Goal: Find specific page/section: Find specific page/section

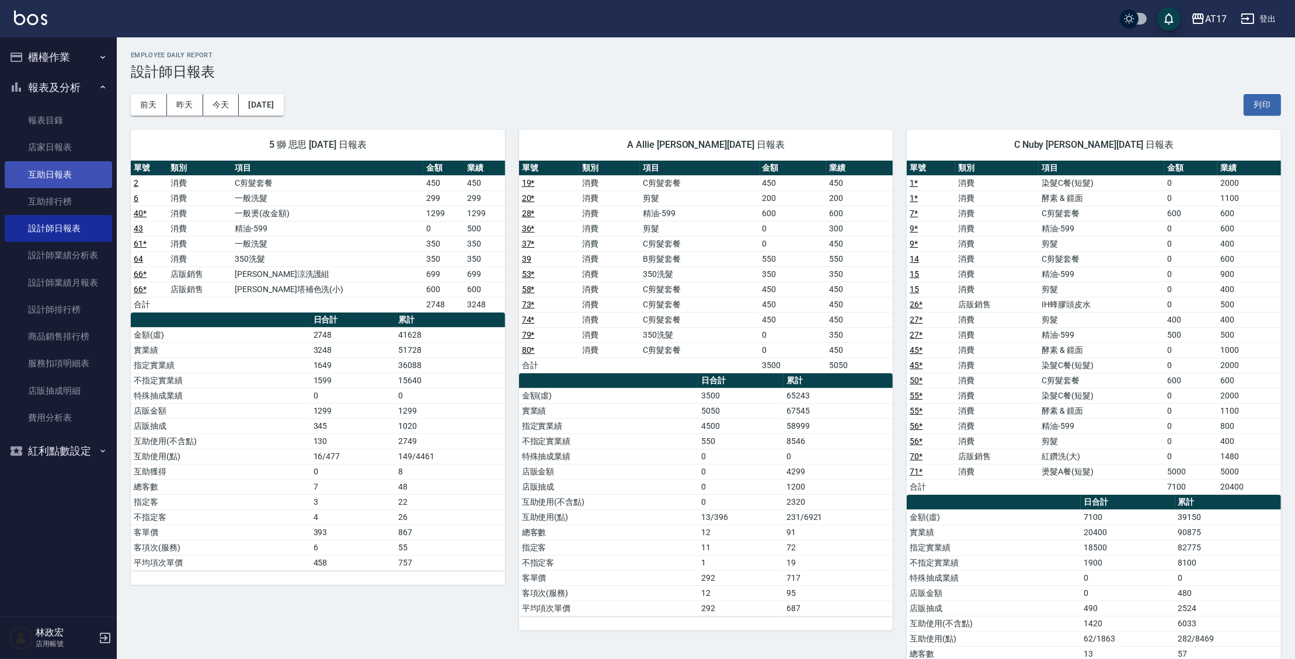
click at [84, 173] on link "互助日報表" at bounding box center [58, 174] width 107 height 27
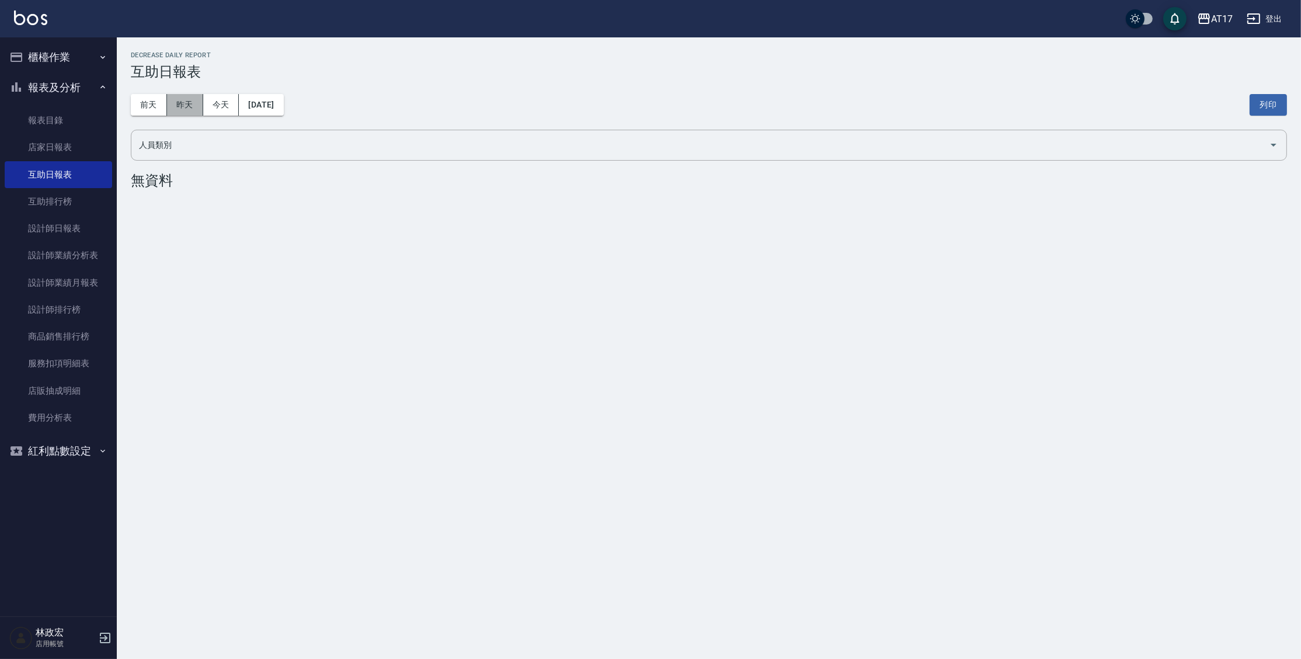
click at [192, 105] on button "昨天" at bounding box center [185, 105] width 36 height 22
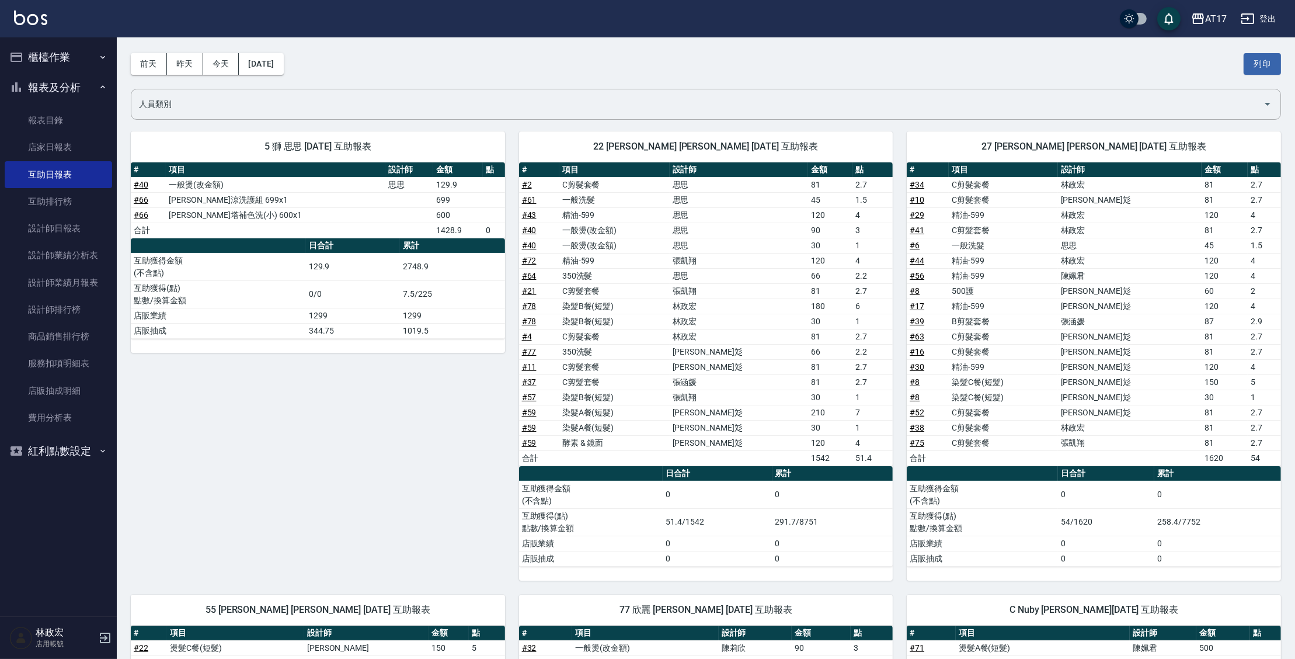
scroll to position [42, 0]
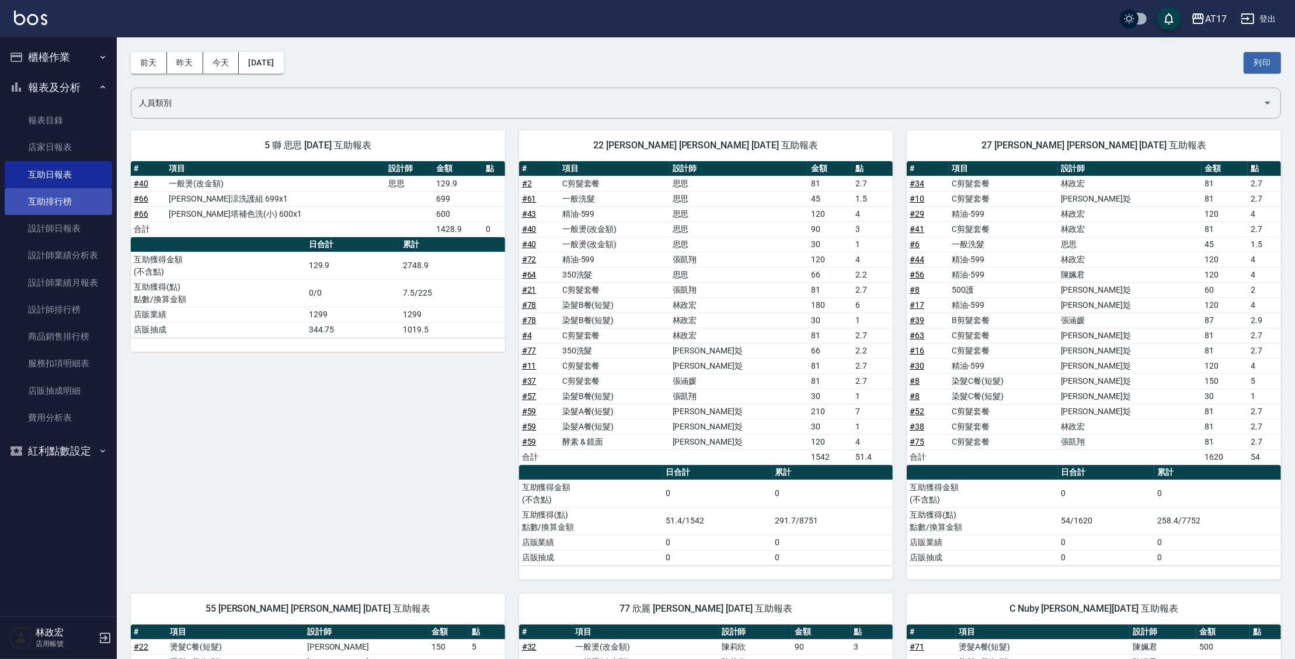
click at [68, 199] on link "互助排行榜" at bounding box center [58, 201] width 107 height 27
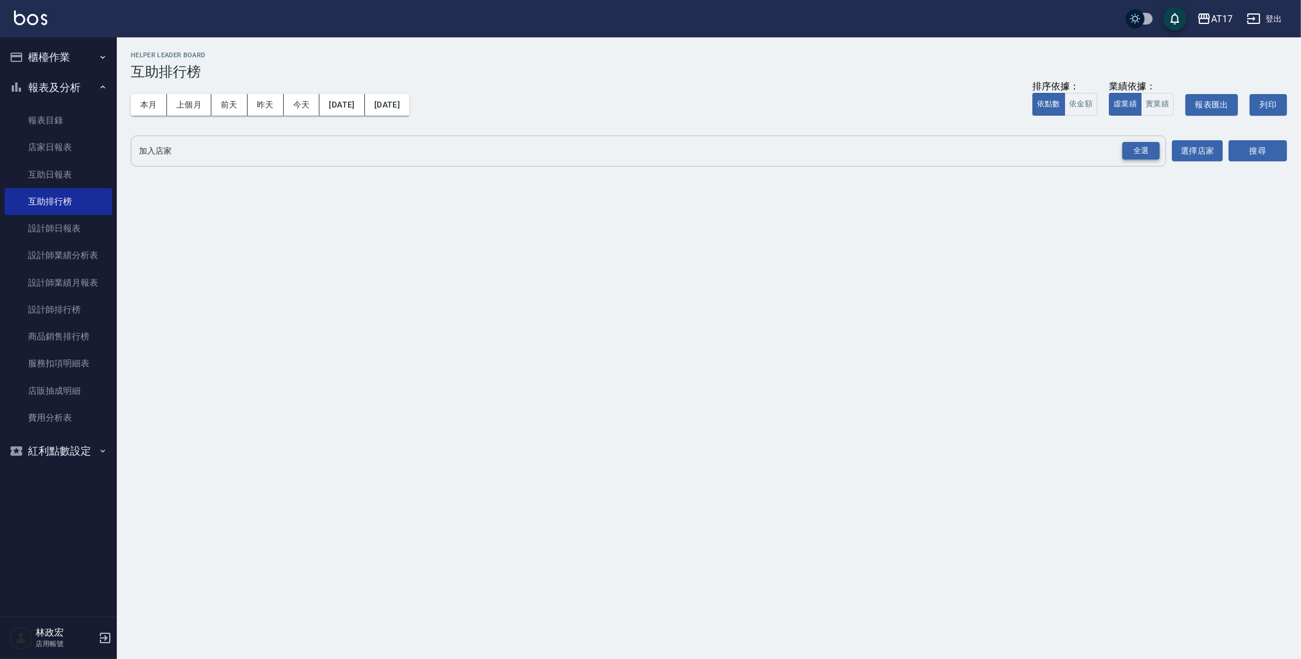
click at [1133, 153] on div "全選" at bounding box center [1140, 151] width 37 height 18
click at [1250, 151] on button "搜尋" at bounding box center [1258, 152] width 58 height 22
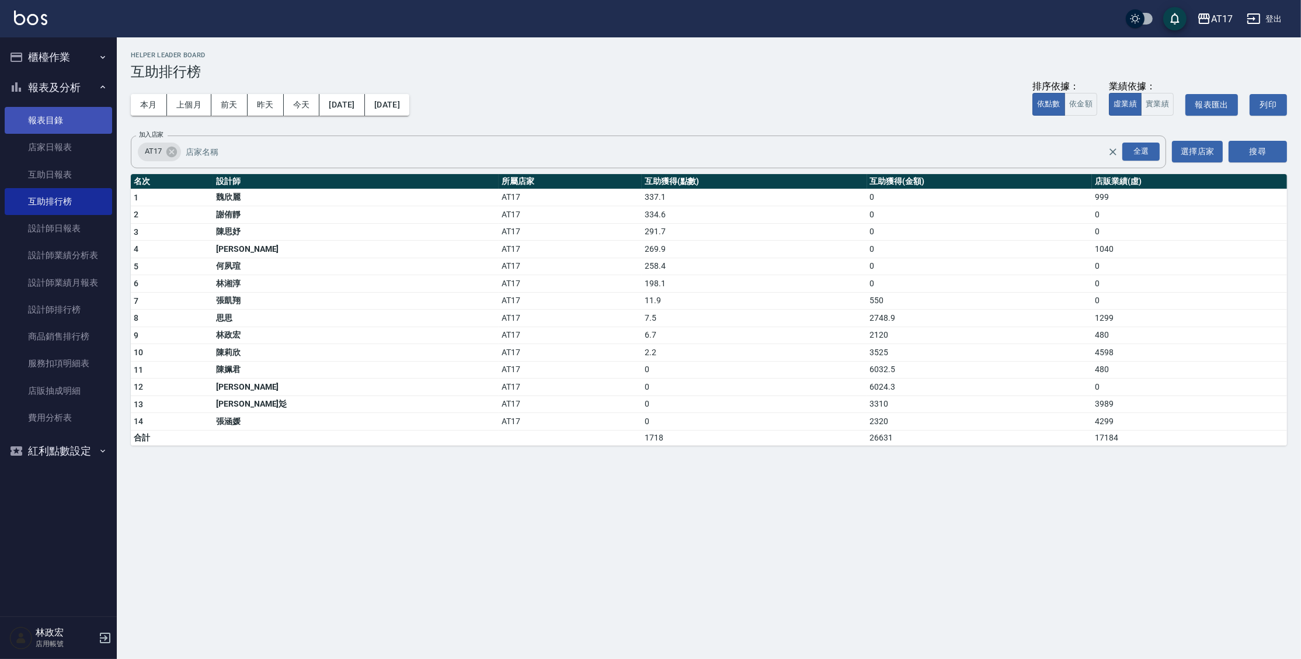
click at [52, 116] on link "報表目錄" at bounding box center [58, 120] width 107 height 27
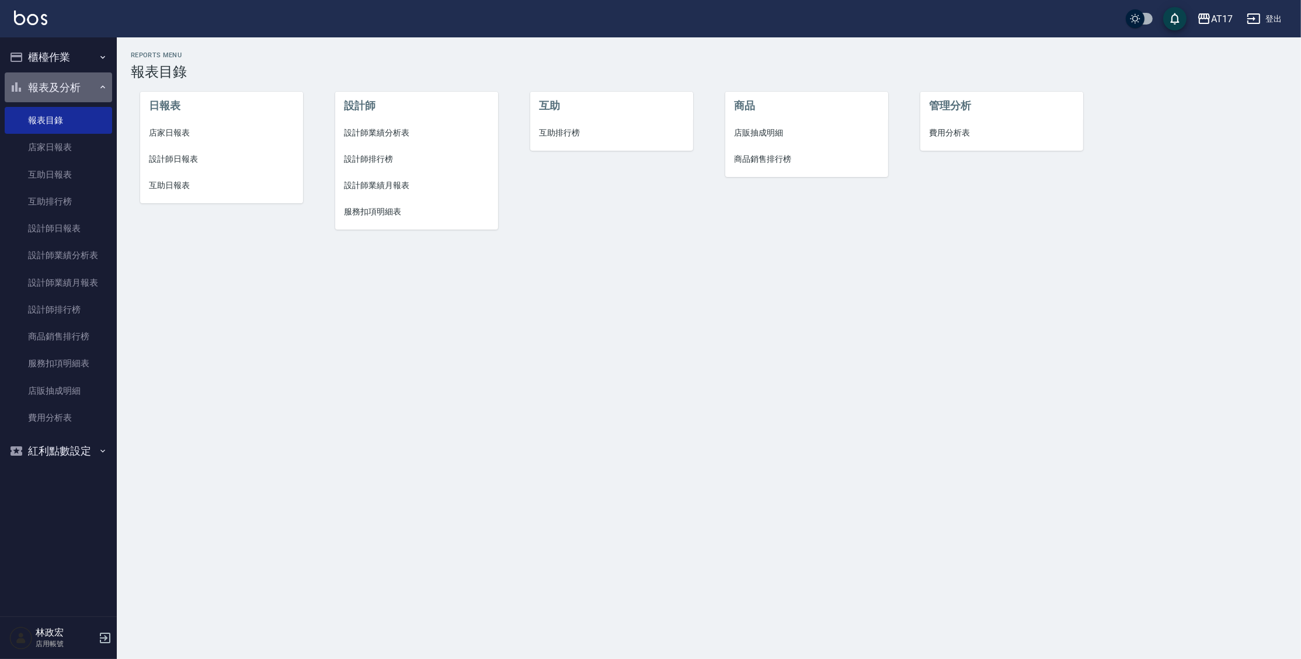
click at [51, 95] on button "報表及分析" at bounding box center [58, 87] width 107 height 30
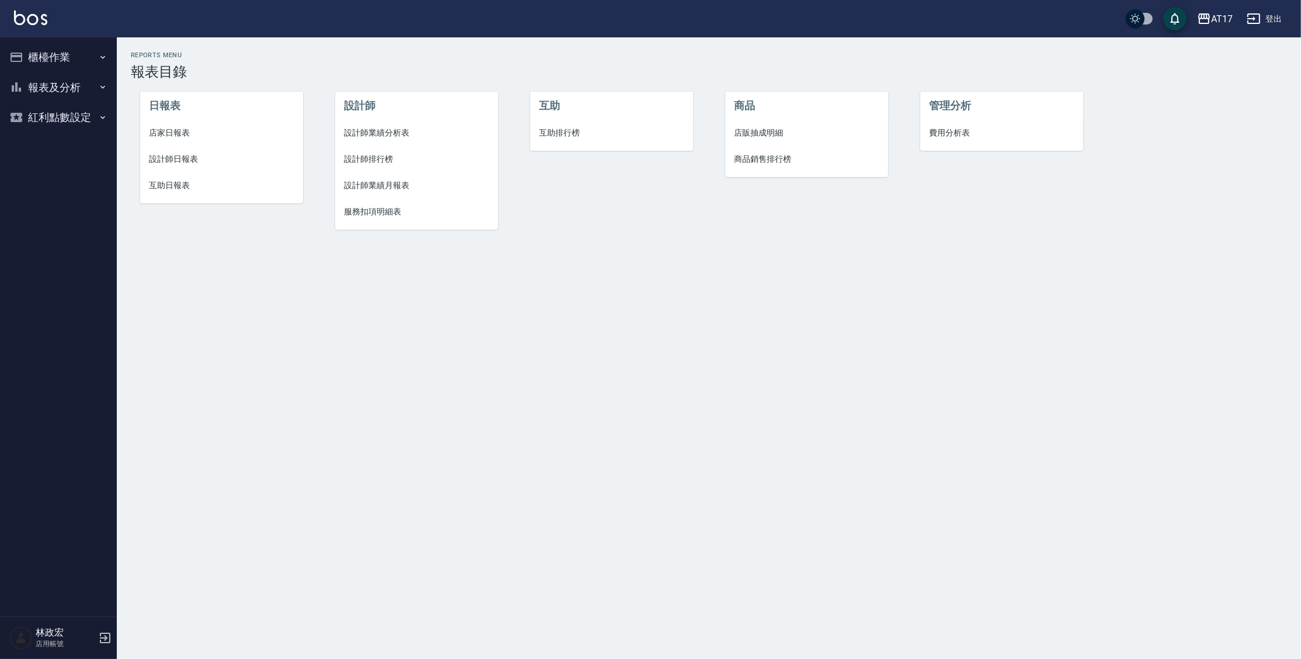
click at [53, 69] on button "櫃檯作業" at bounding box center [58, 57] width 107 height 30
click at [53, 89] on link "打帳單" at bounding box center [58, 90] width 107 height 27
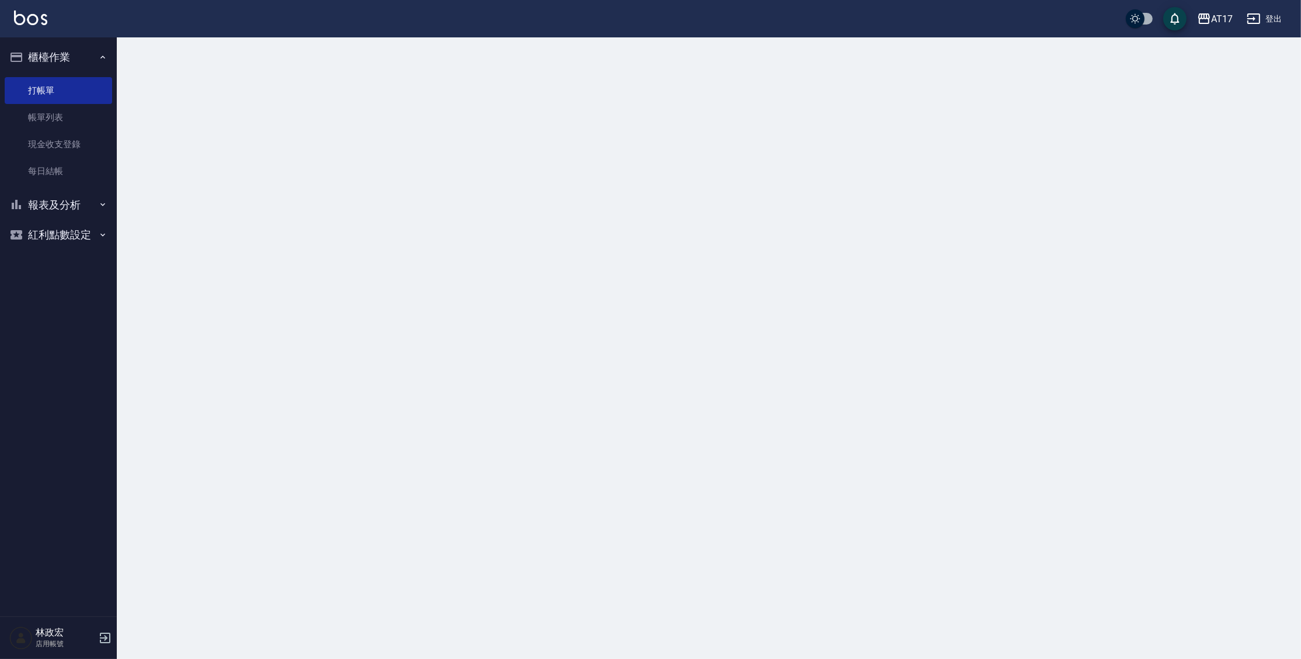
click at [57, 57] on button "櫃檯作業" at bounding box center [58, 57] width 107 height 30
